Goal: Information Seeking & Learning: Stay updated

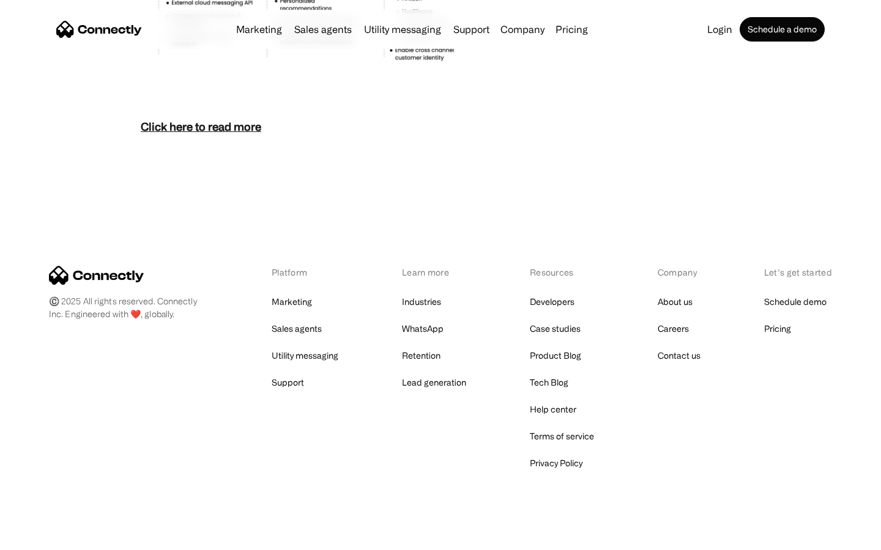
scroll to position [5303, 0]
